Goal: Transaction & Acquisition: Purchase product/service

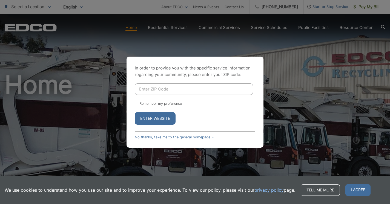
click at [185, 87] on input "Enter ZIP Code" at bounding box center [194, 90] width 118 height 12
type input "91941"
click at [135, 112] on button "Enter Website" at bounding box center [155, 118] width 41 height 13
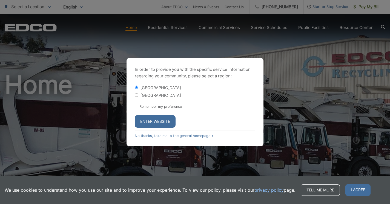
click at [157, 119] on button "Enter Website" at bounding box center [155, 121] width 41 height 13
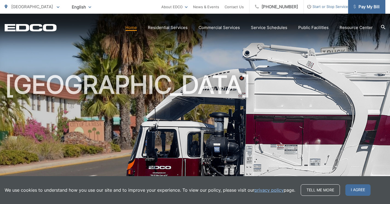
click at [366, 7] on span "Pay My Bill" at bounding box center [367, 7] width 26 height 7
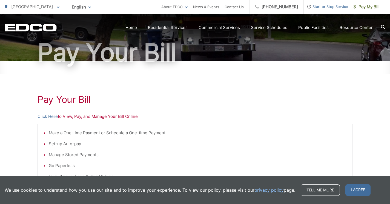
scroll to position [78, 0]
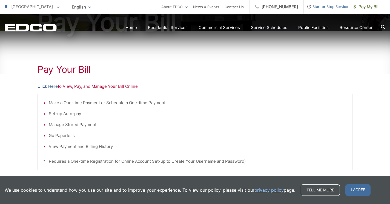
click at [52, 89] on link "Click Here" at bounding box center [48, 86] width 20 height 7
